Goal: Task Accomplishment & Management: Manage account settings

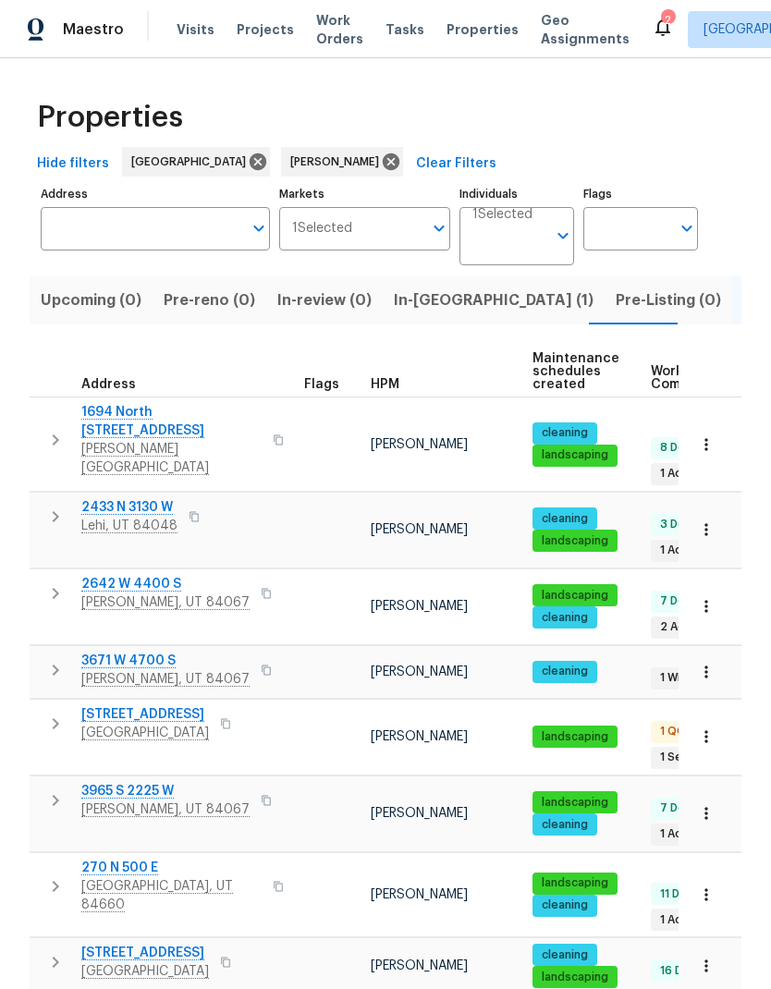
click at [203, 705] on span "[STREET_ADDRESS]" at bounding box center [145, 714] width 128 height 18
click at [273, 435] on icon "button" at bounding box center [277, 440] width 9 height 10
click at [151, 419] on span "1694 North 2225 West" at bounding box center [171, 421] width 180 height 37
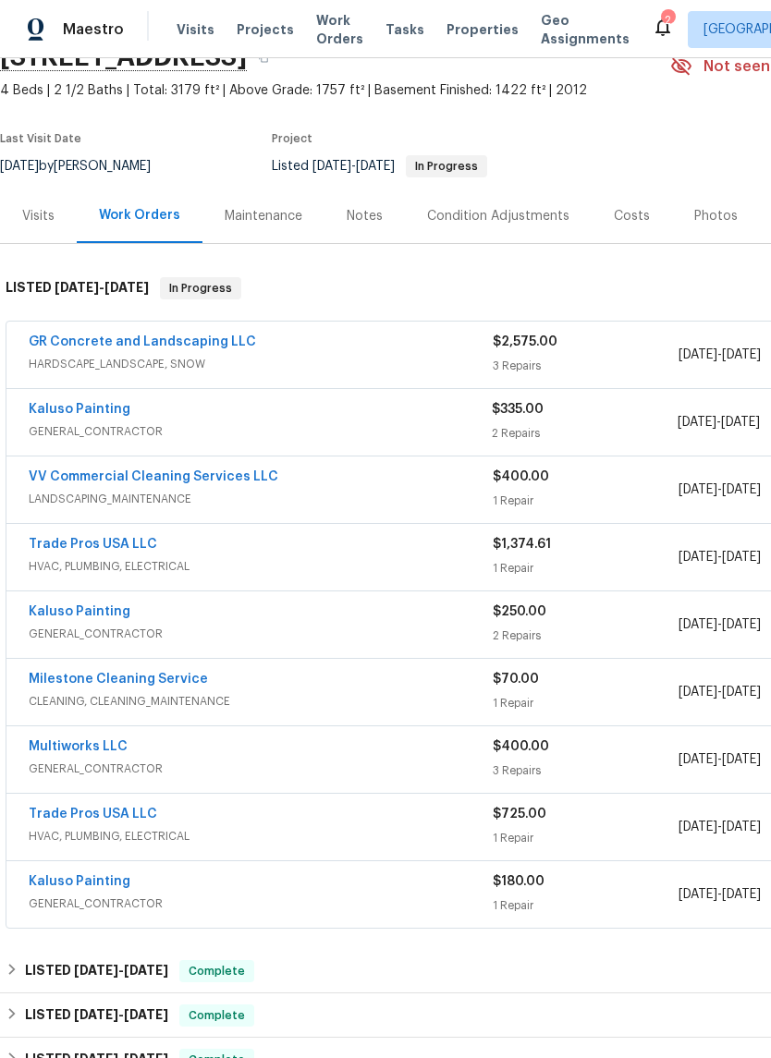
scroll to position [92, 0]
click at [200, 347] on link "GR Concrete and Landscaping LLC" at bounding box center [142, 340] width 227 height 13
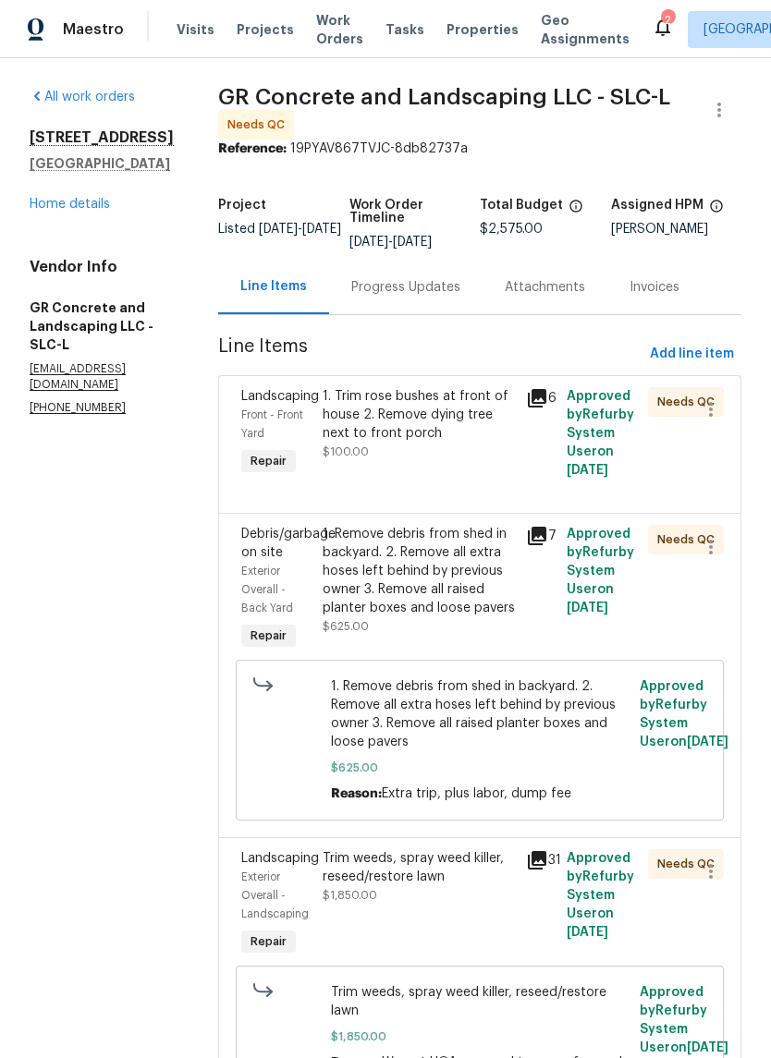
click at [455, 432] on div "1. Trim rose bushes at front of house 2. Remove dying tree next to front porch" at bounding box center [418, 414] width 192 height 55
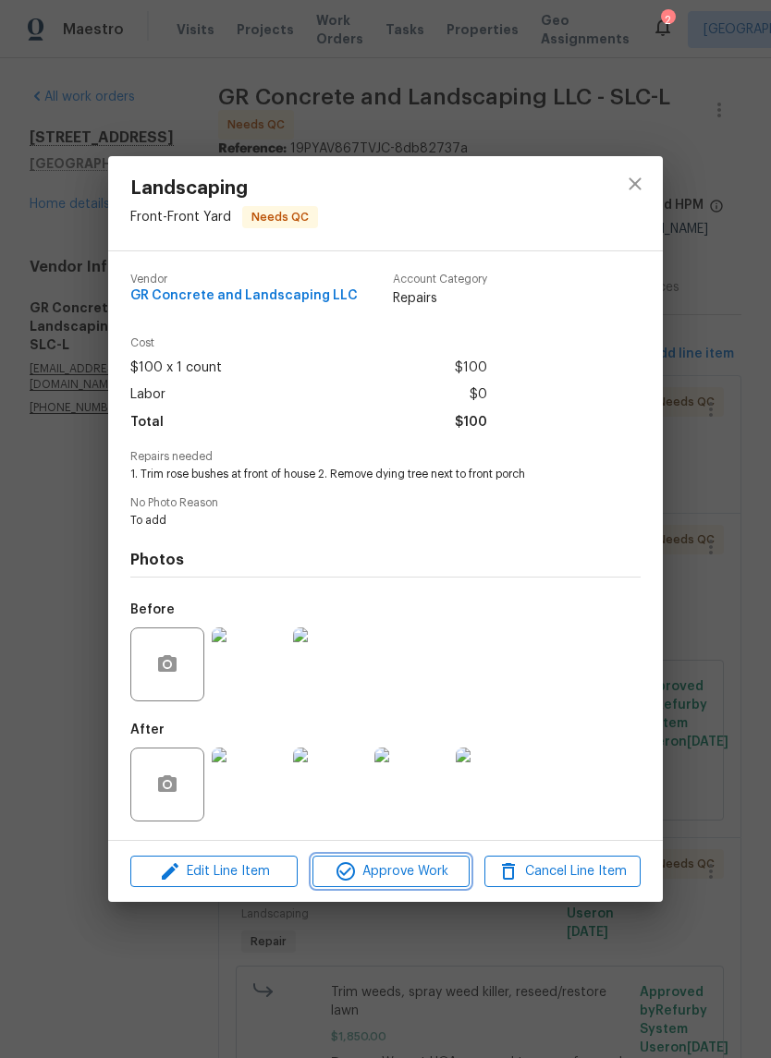
click at [419, 879] on span "Approve Work" at bounding box center [390, 871] width 145 height 23
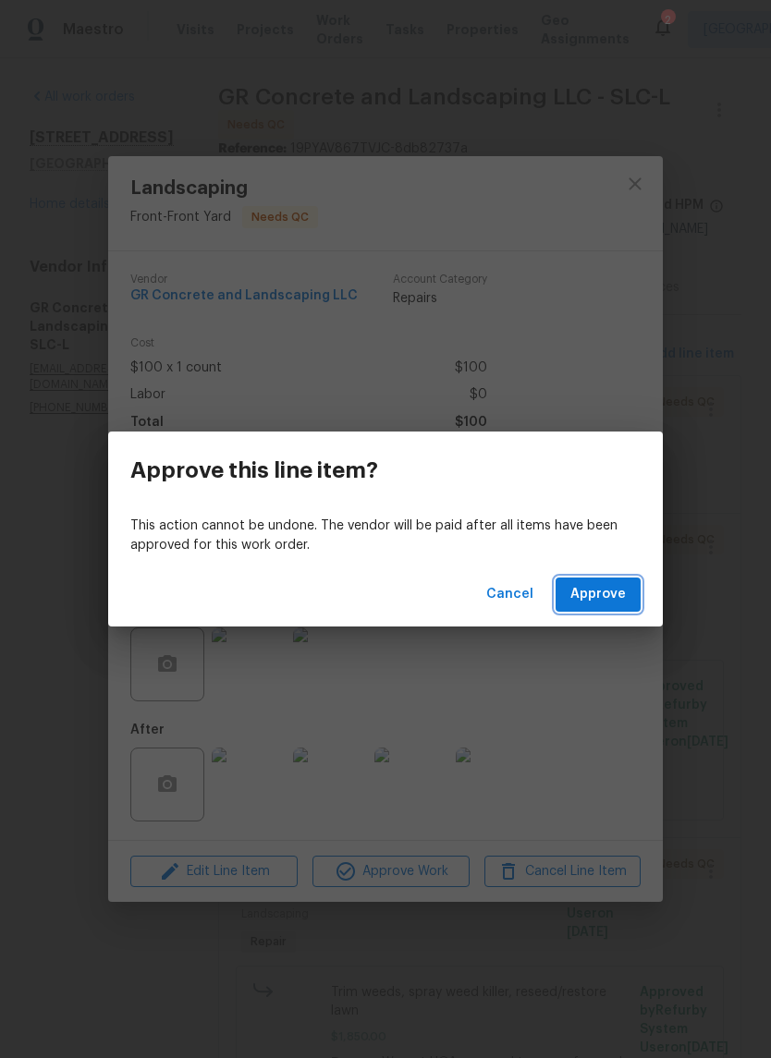
click at [615, 595] on span "Approve" at bounding box center [597, 594] width 55 height 23
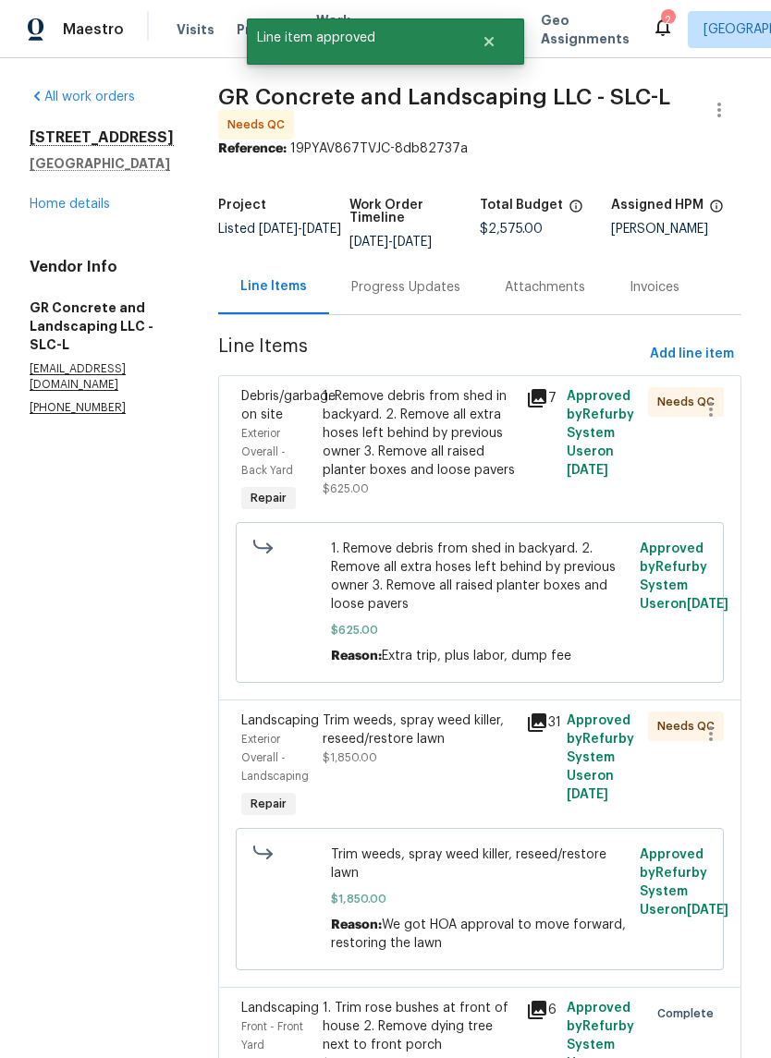
click at [444, 448] on div "1. Remove debris from shed in backyard. 2. Remove all extra hoses left behind b…" at bounding box center [418, 433] width 192 height 92
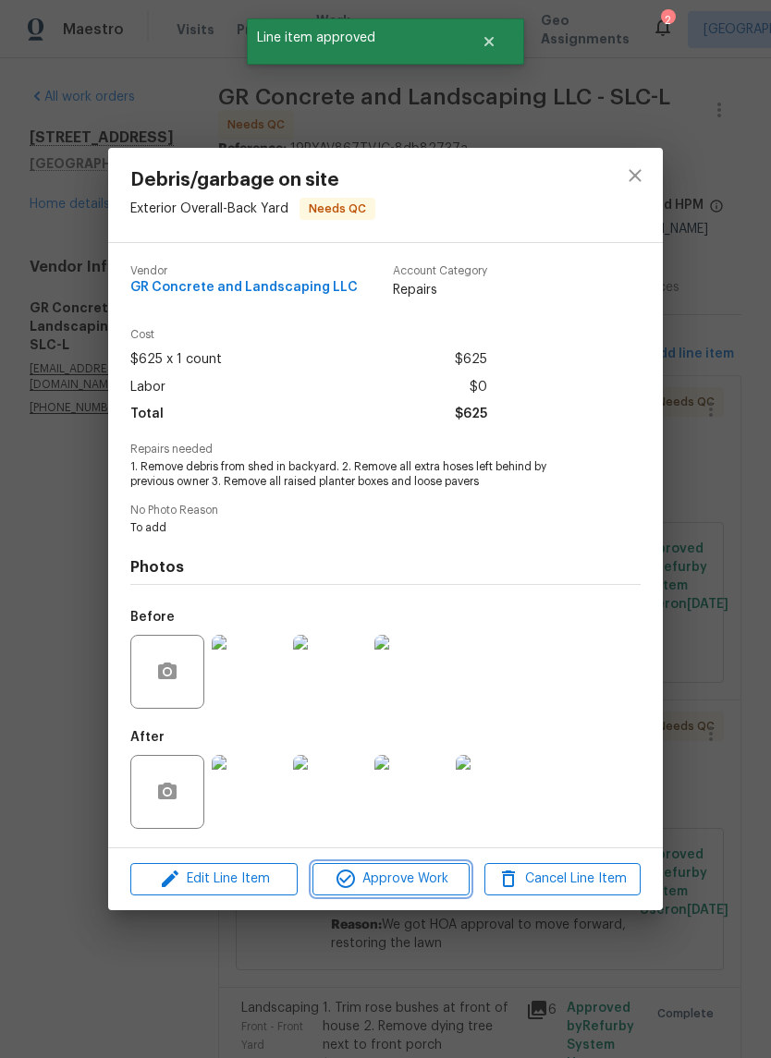
click at [423, 891] on span "Approve Work" at bounding box center [390, 879] width 145 height 23
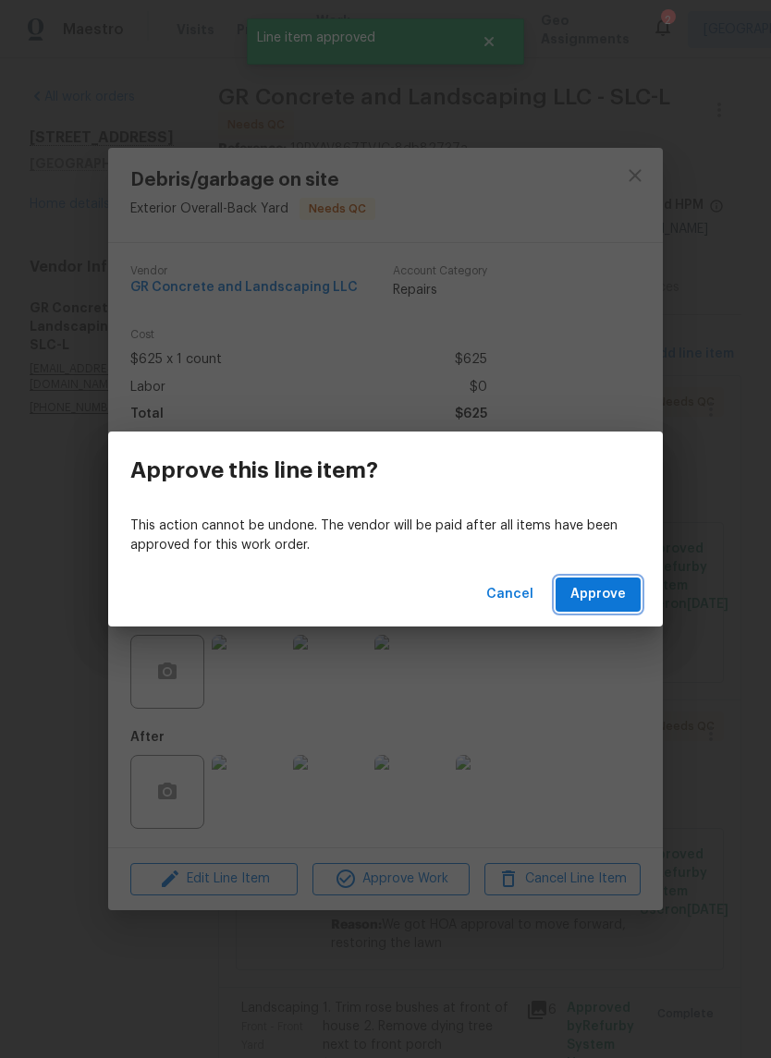
click at [617, 594] on span "Approve" at bounding box center [597, 594] width 55 height 23
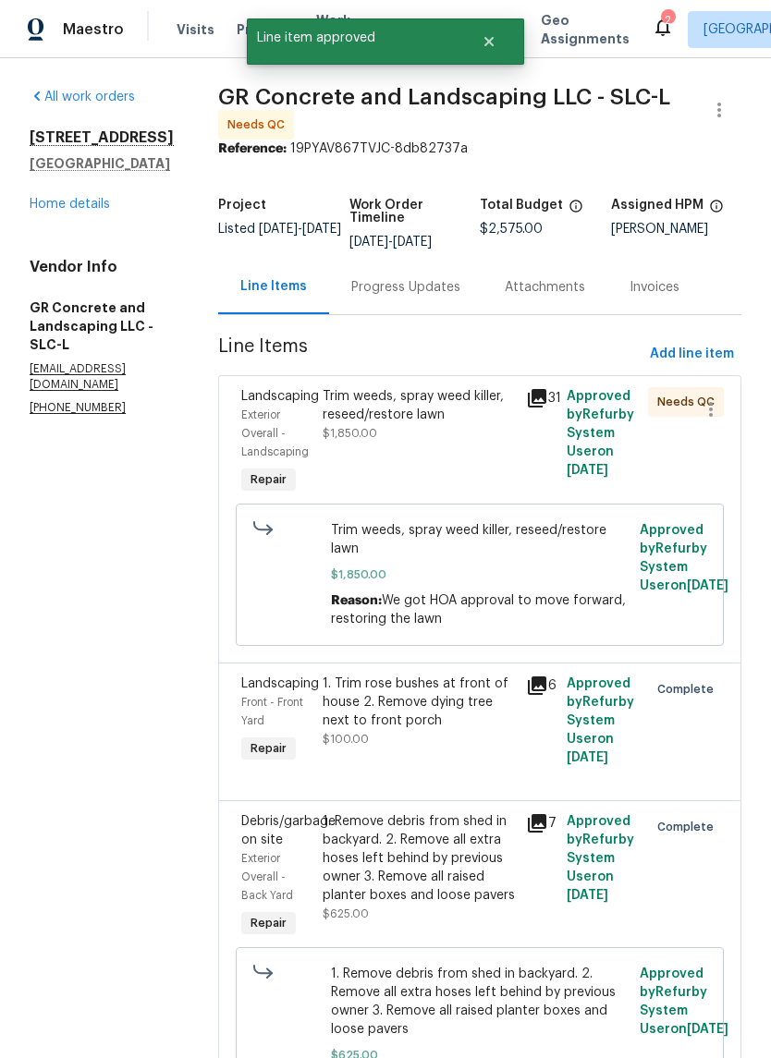
click at [438, 446] on div "Trim weeds, spray weed killer, reseed/restore lawn $1,850.00" at bounding box center [418, 443] width 203 height 122
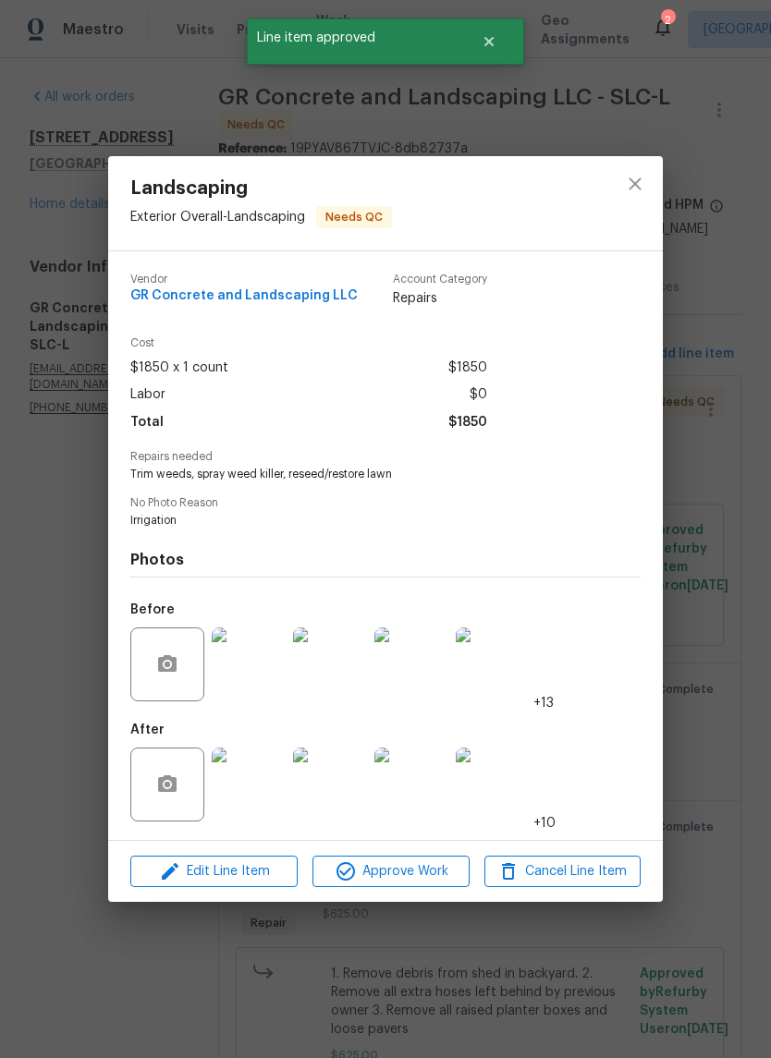
click at [250, 794] on img at bounding box center [249, 784] width 74 height 74
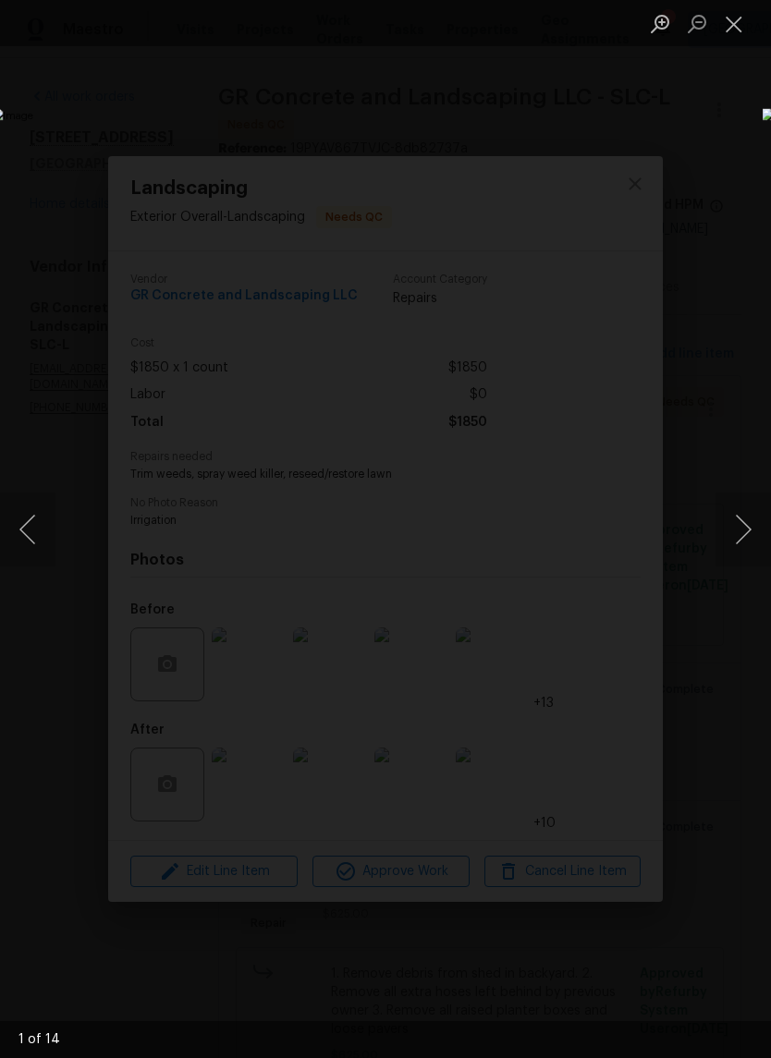
click at [737, 526] on button "Next image" at bounding box center [742, 529] width 55 height 74
click at [741, 523] on button "Next image" at bounding box center [742, 529] width 55 height 74
click at [735, 529] on button "Next image" at bounding box center [742, 529] width 55 height 74
click at [733, 21] on button "Close lightbox" at bounding box center [733, 23] width 37 height 32
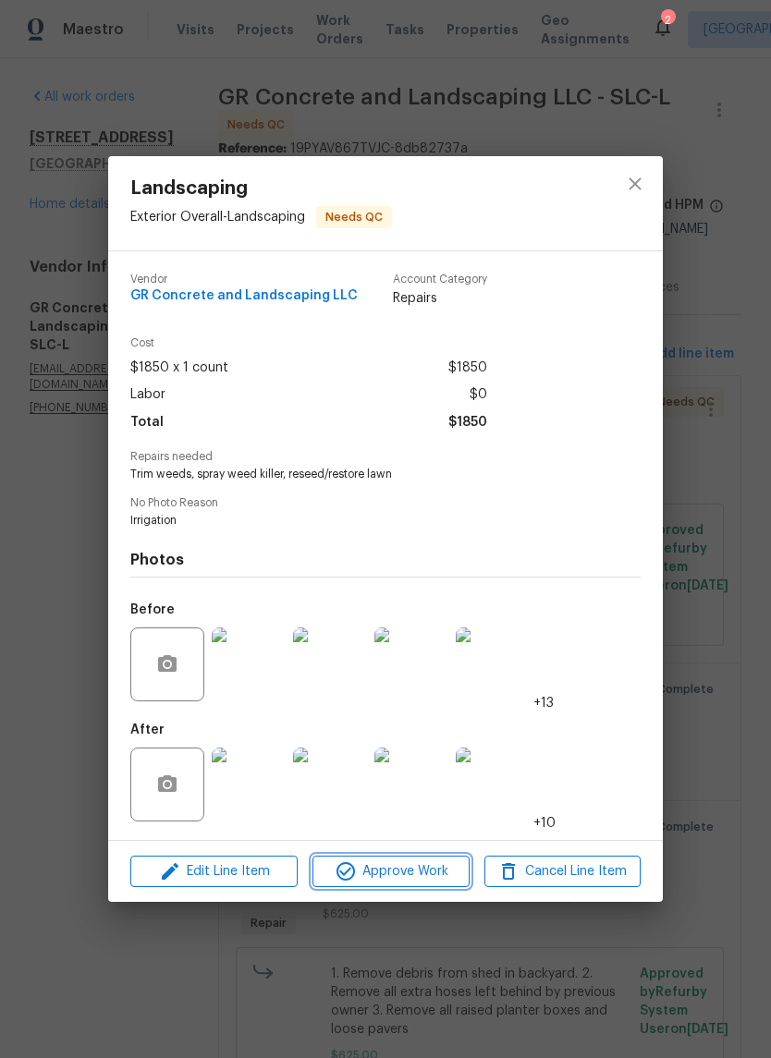
click at [400, 880] on span "Approve Work" at bounding box center [390, 871] width 145 height 23
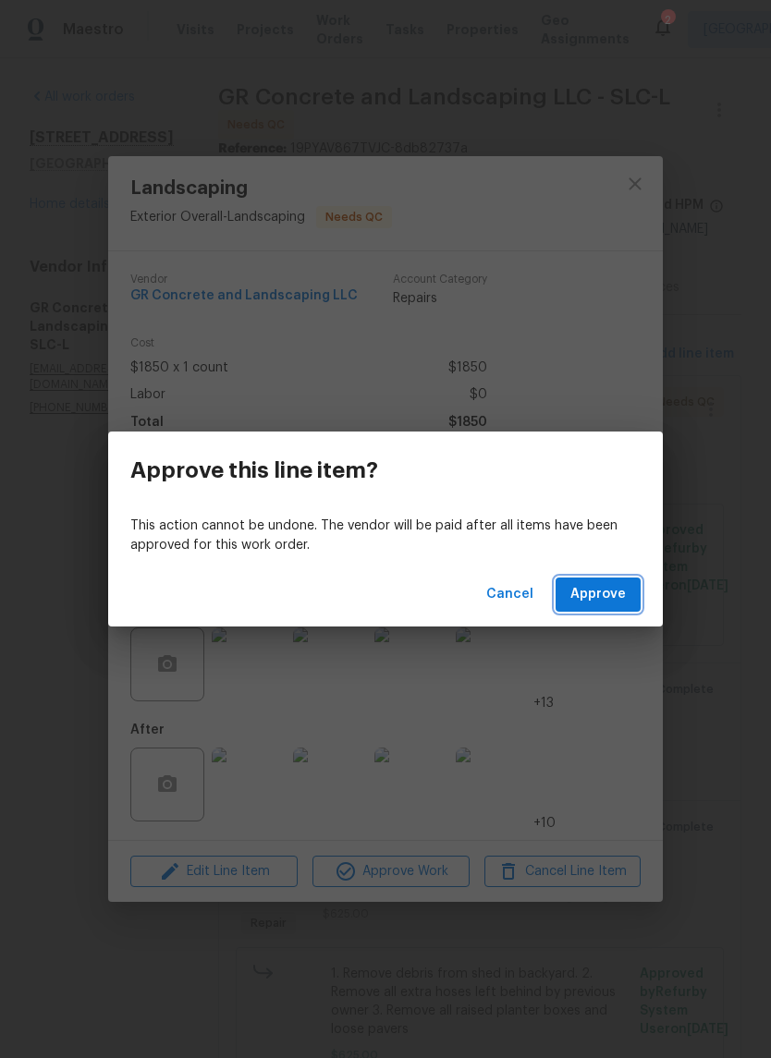
click at [614, 592] on span "Approve" at bounding box center [597, 594] width 55 height 23
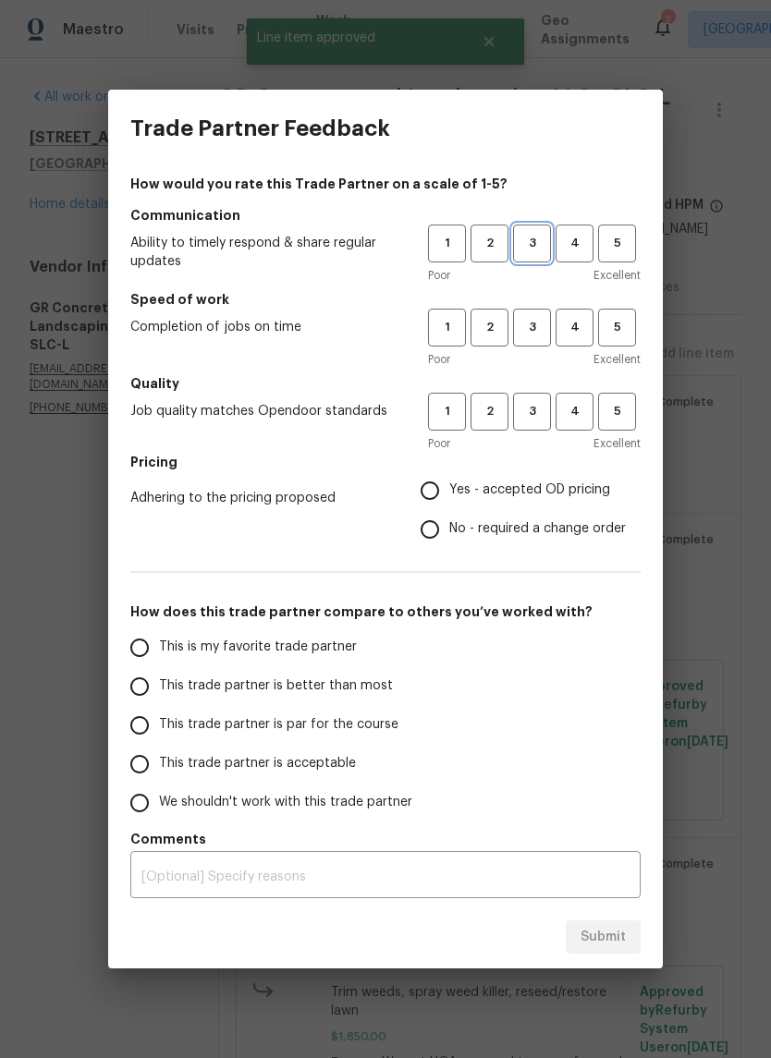
click at [538, 243] on span "3" at bounding box center [532, 243] width 34 height 21
click at [533, 330] on span "3" at bounding box center [532, 327] width 34 height 21
click at [536, 399] on button "3" at bounding box center [532, 412] width 38 height 38
click at [437, 486] on input "Yes - accepted OD pricing" at bounding box center [429, 490] width 39 height 39
radio input "true"
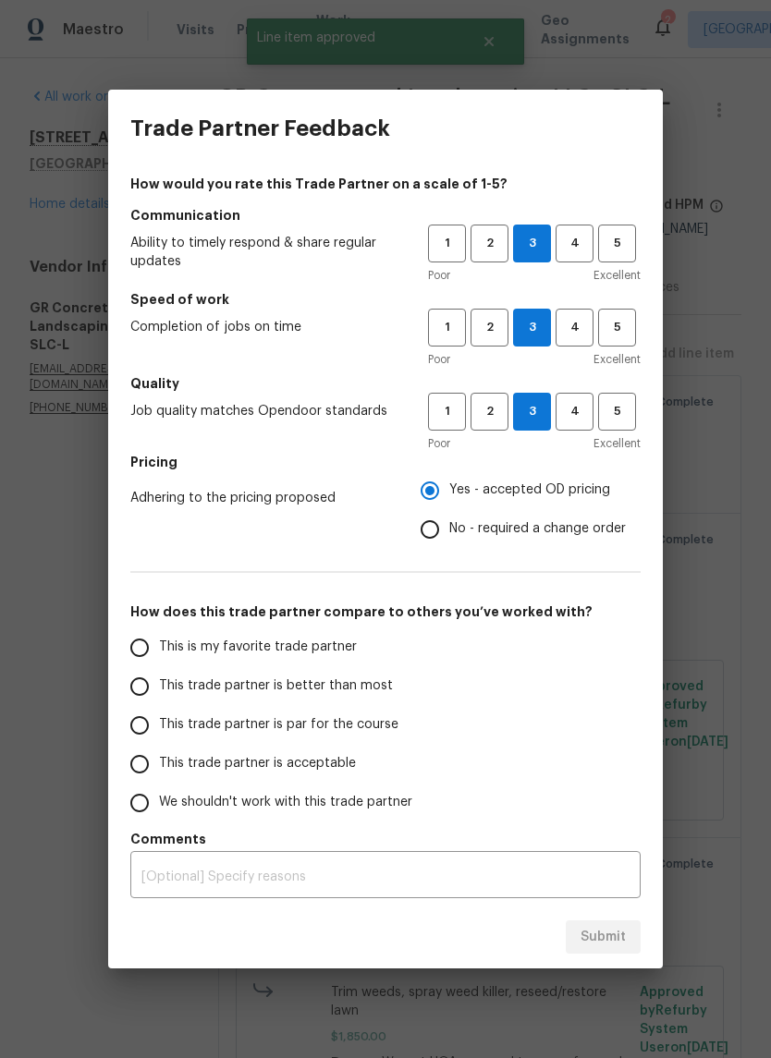
click at [141, 728] on input "This trade partner is par for the course" at bounding box center [139, 725] width 39 height 39
click at [605, 934] on span "Submit" at bounding box center [602, 937] width 45 height 23
radio input "true"
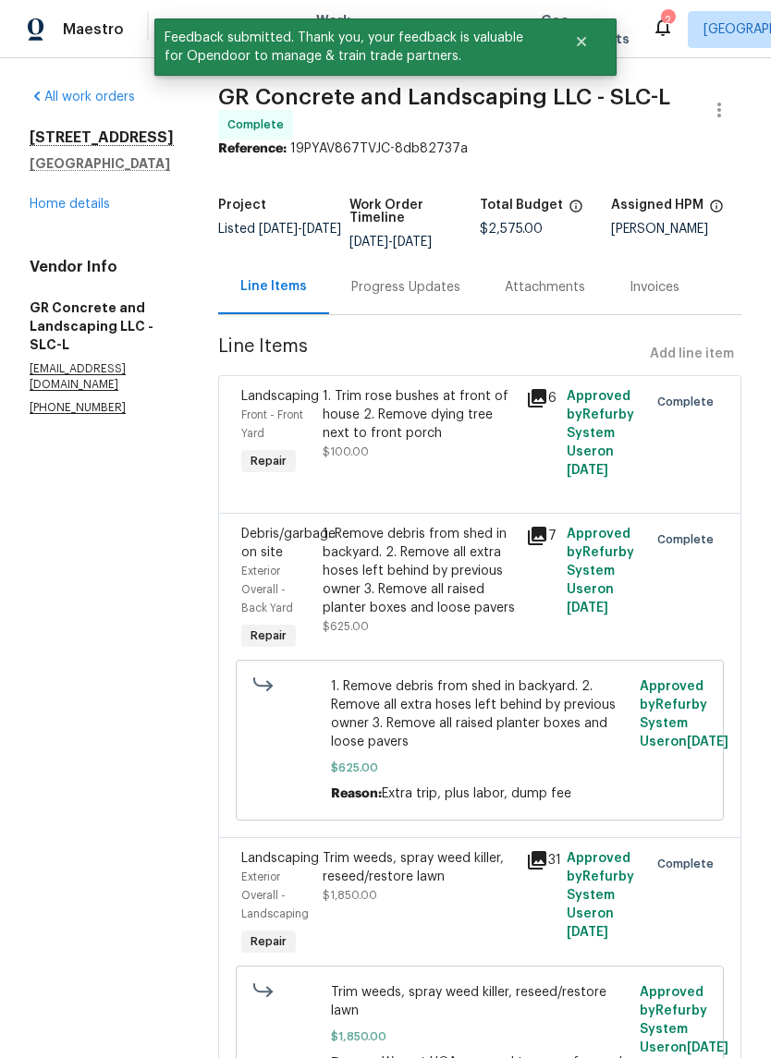
click at [91, 211] on link "Home details" at bounding box center [70, 204] width 80 height 13
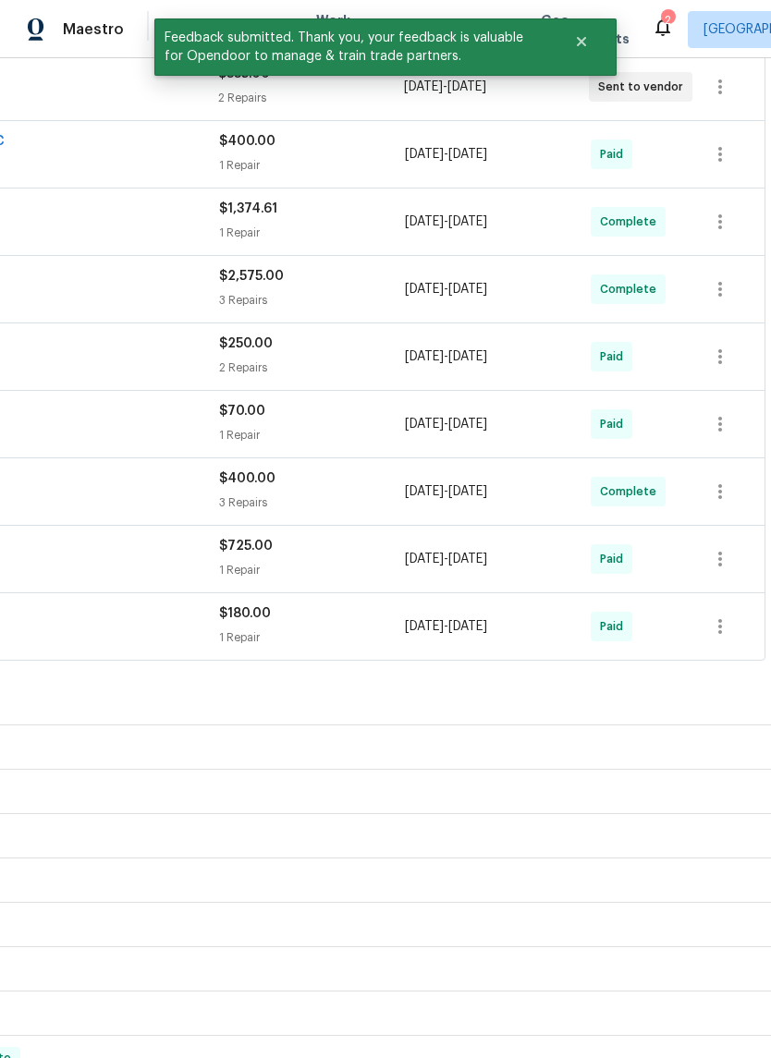
scroll to position [364, 273]
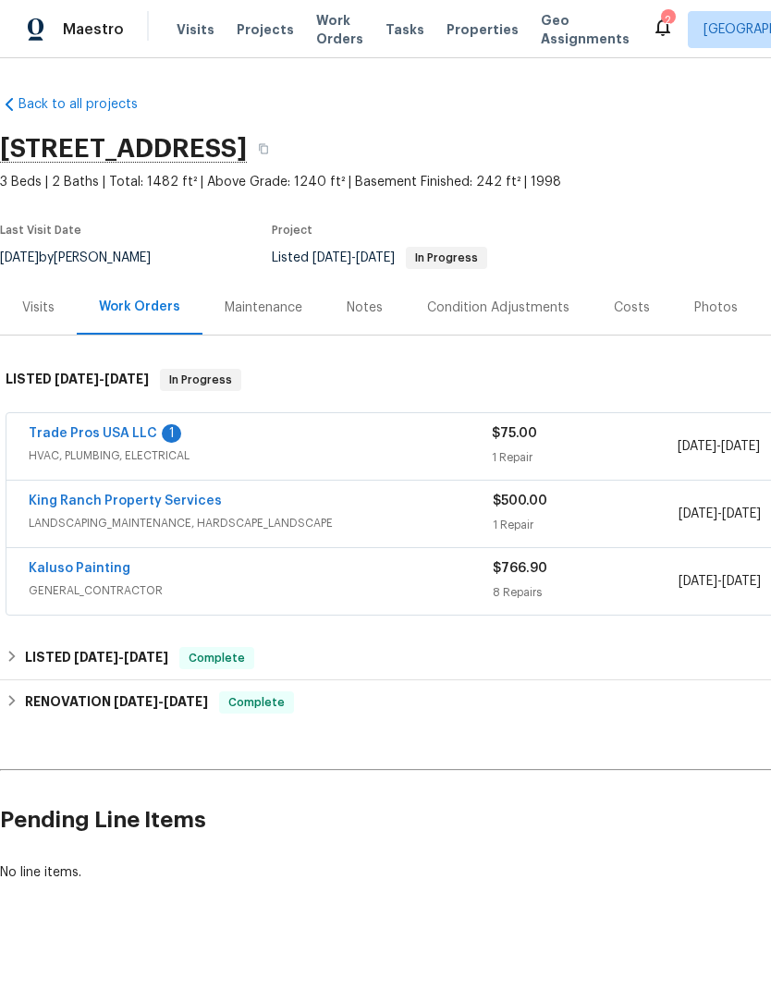
click at [710, 310] on div "Photos" at bounding box center [715, 307] width 43 height 18
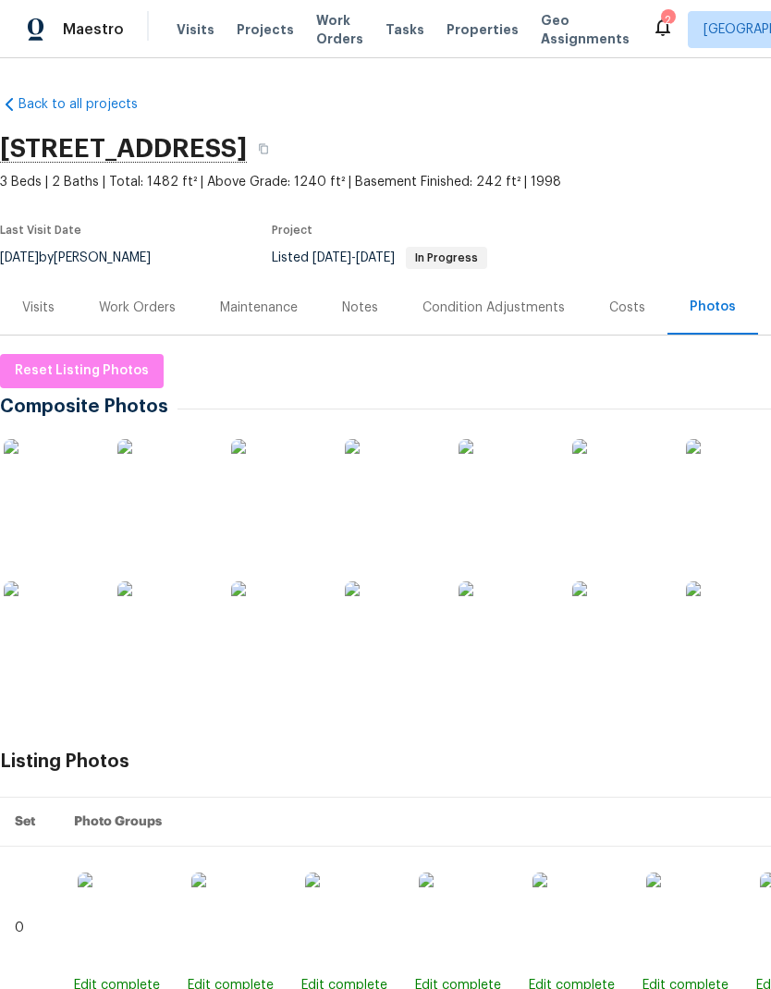
click at [511, 634] on img at bounding box center [504, 627] width 92 height 92
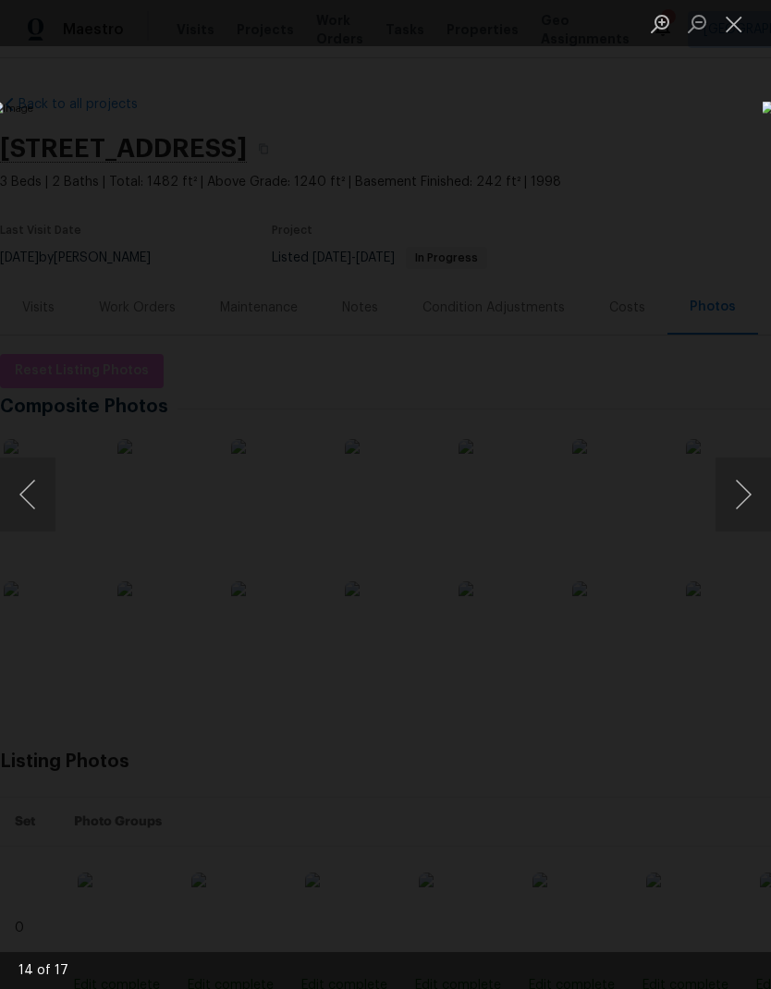
click at [735, 27] on button "Close lightbox" at bounding box center [733, 23] width 37 height 32
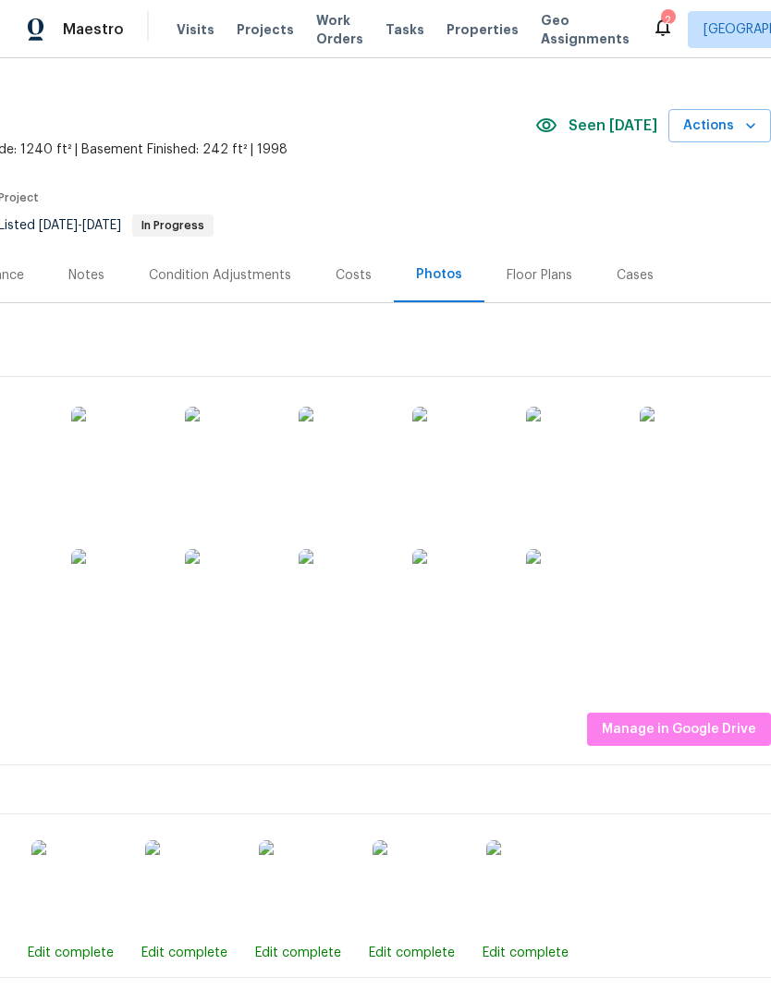
scroll to position [33, 273]
